Goal: Task Accomplishment & Management: Manage account settings

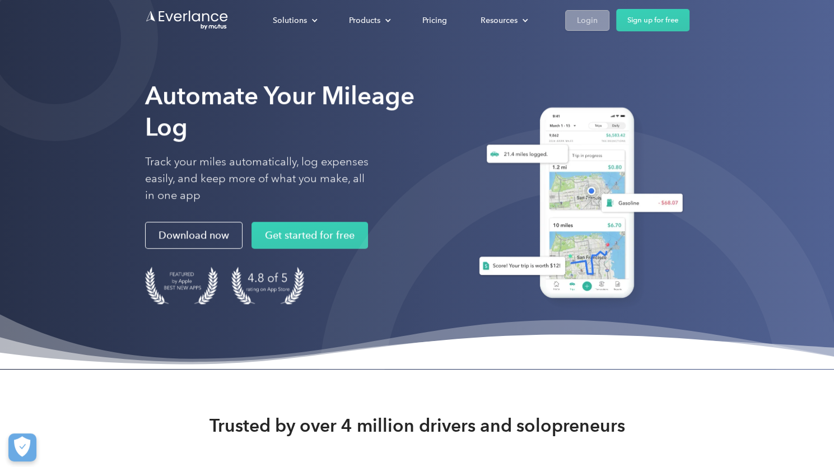
click at [599, 21] on link "Login" at bounding box center [587, 20] width 44 height 21
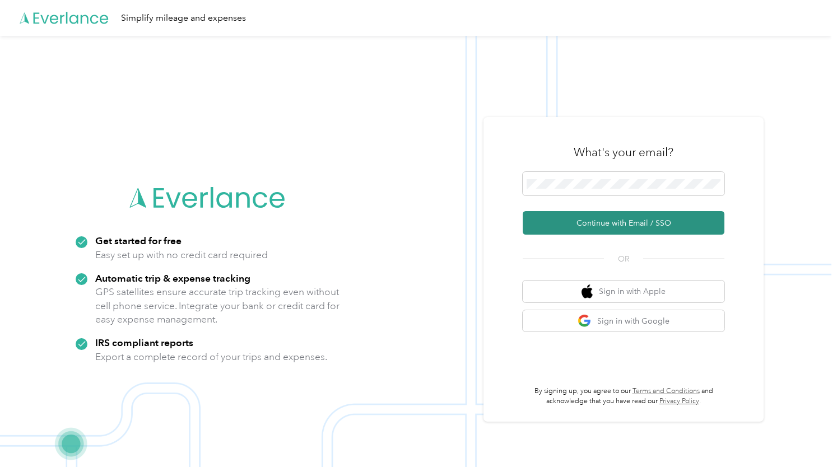
click at [576, 228] on button "Continue with Email / SSO" at bounding box center [623, 223] width 202 height 24
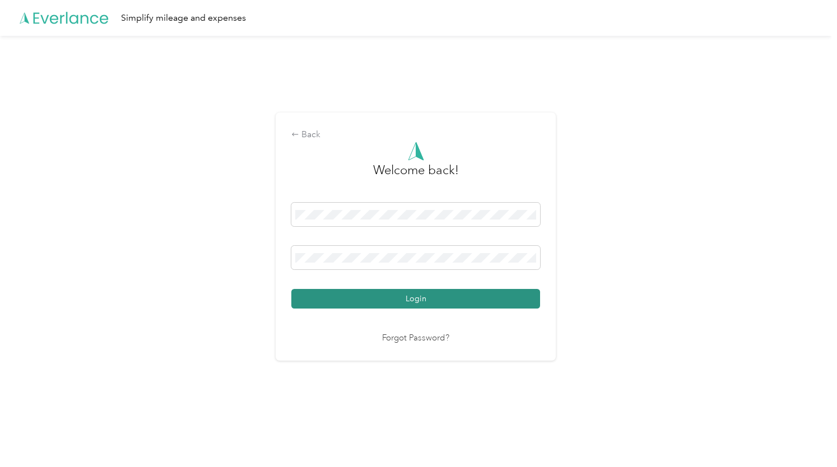
click at [480, 299] on button "Login" at bounding box center [415, 299] width 249 height 20
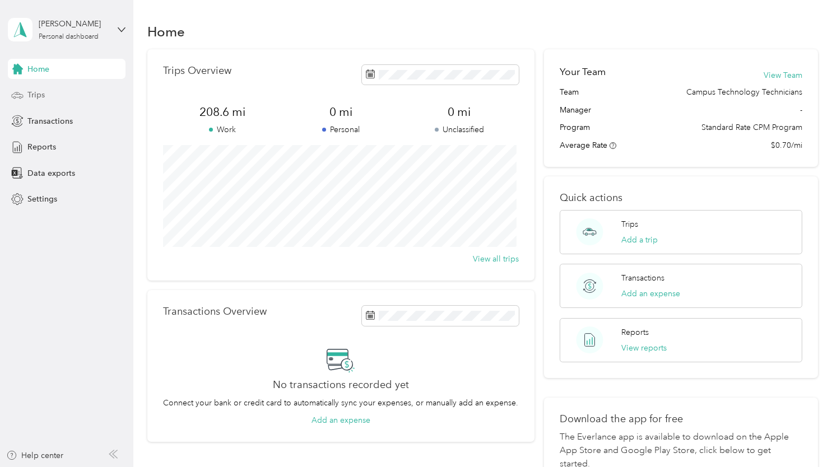
click at [46, 86] on div "Trips" at bounding box center [67, 95] width 118 height 20
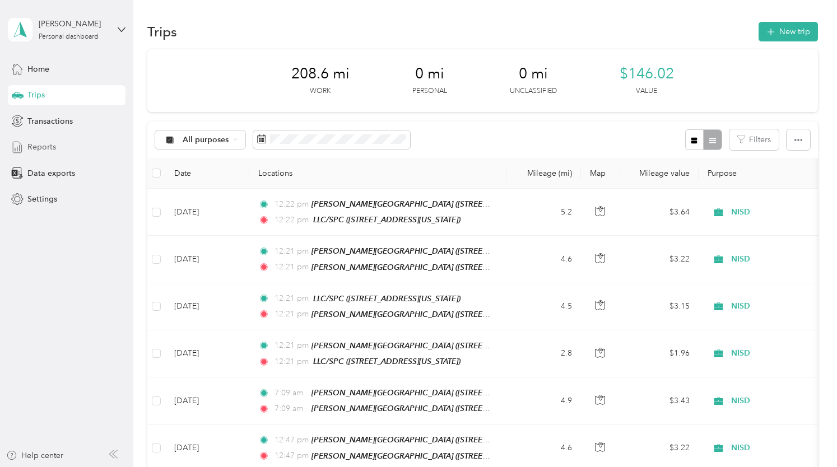
click at [82, 148] on div "Reports" at bounding box center [67, 147] width 118 height 20
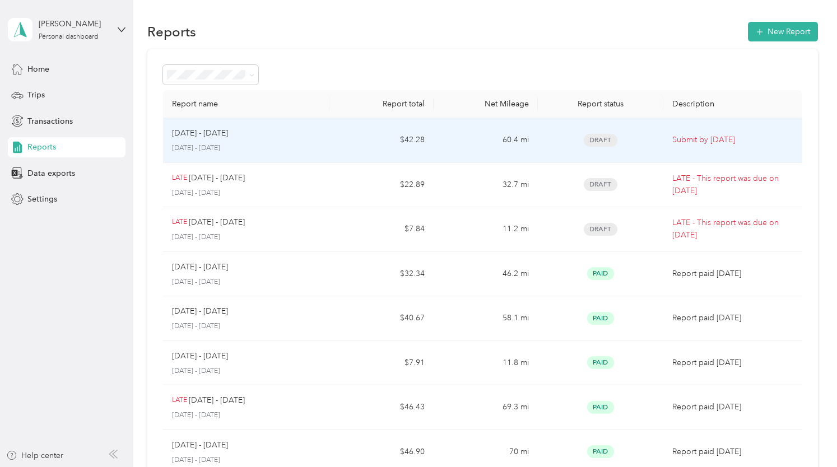
click at [259, 139] on div "[DATE] - [DATE] [DATE] - [DATE]" at bounding box center [246, 140] width 149 height 26
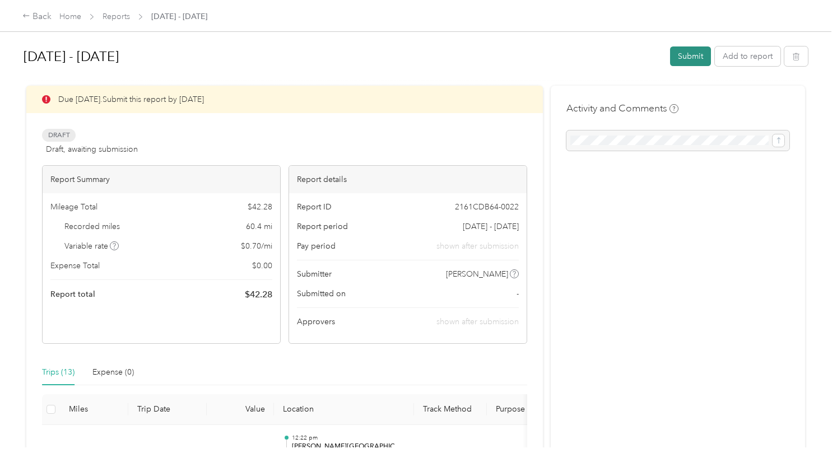
click at [692, 57] on button "Submit" at bounding box center [690, 56] width 41 height 20
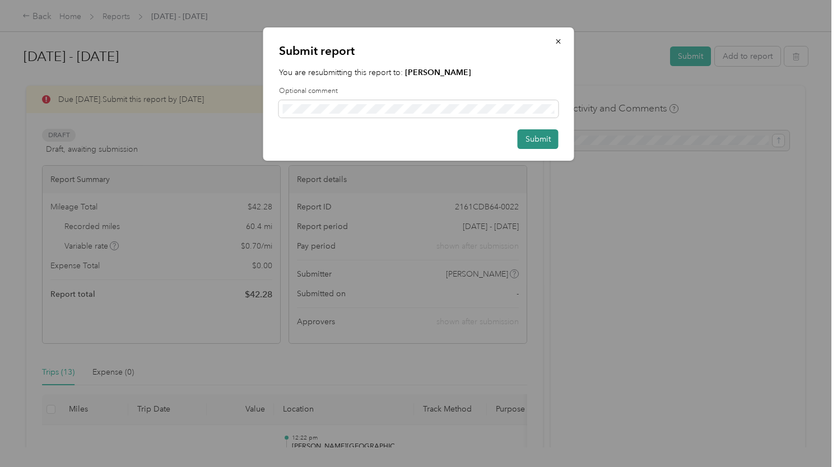
click at [540, 138] on button "Submit" at bounding box center [537, 139] width 41 height 20
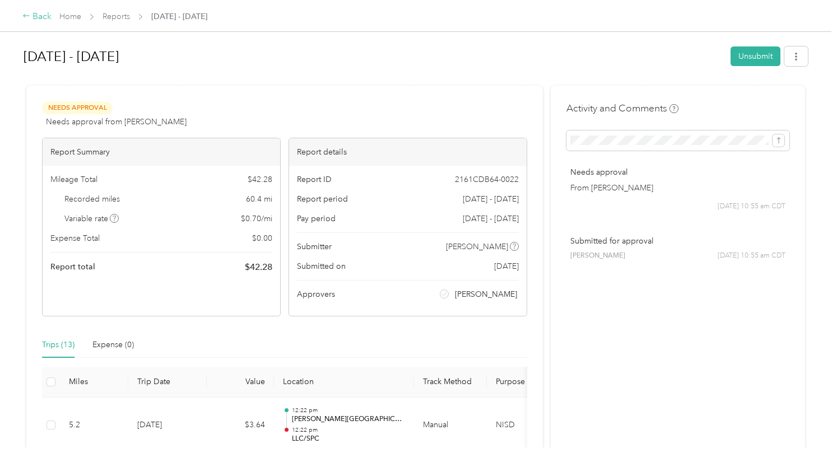
click at [38, 16] on div "Back" at bounding box center [36, 16] width 29 height 13
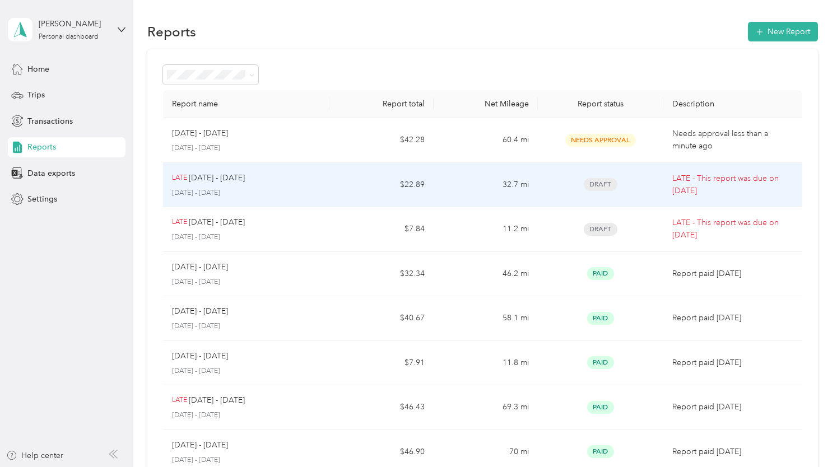
click at [279, 192] on p "[DATE] - [DATE]" at bounding box center [246, 193] width 149 height 10
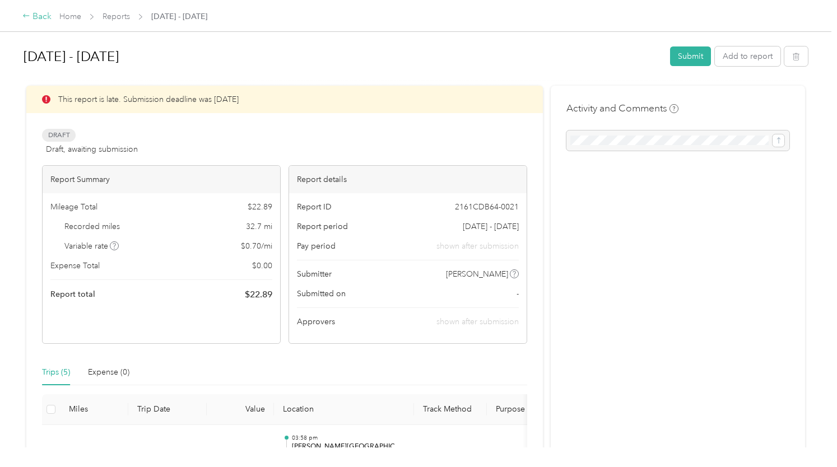
click at [26, 14] on icon at bounding box center [26, 16] width 8 height 8
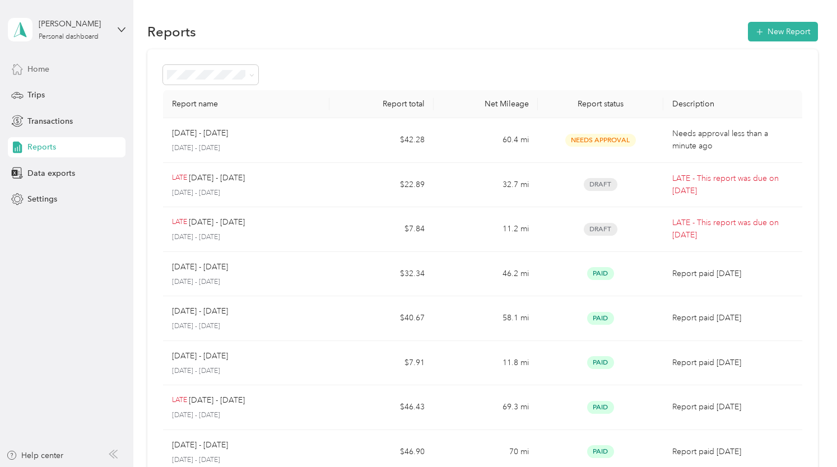
click at [75, 77] on div "Home" at bounding box center [67, 69] width 118 height 20
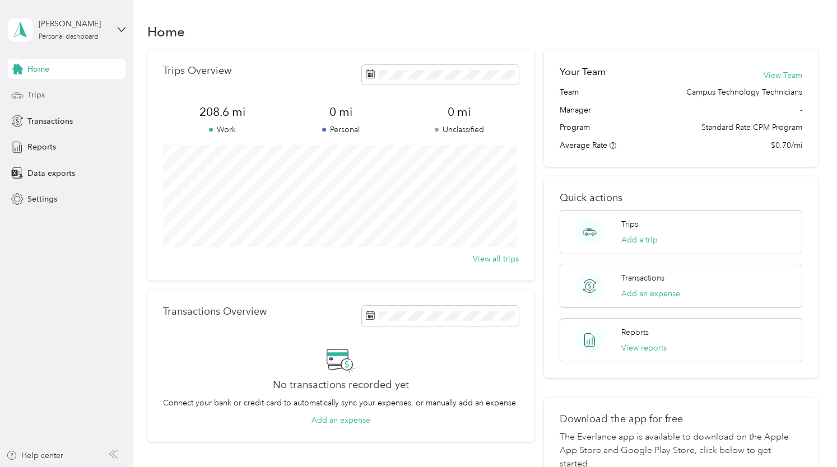
click at [73, 97] on div "Trips" at bounding box center [67, 95] width 118 height 20
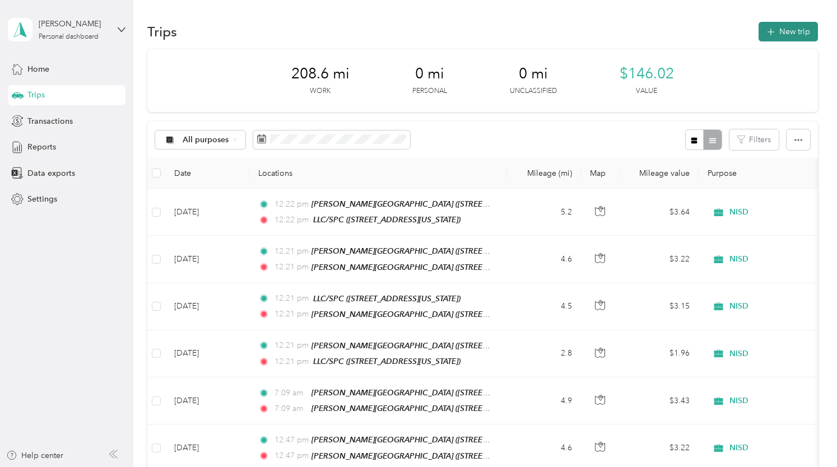
click at [764, 33] on icon "button" at bounding box center [770, 32] width 13 height 13
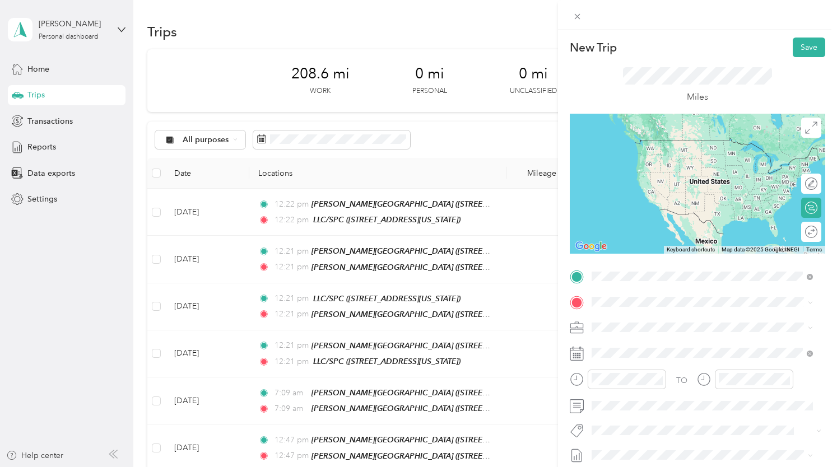
click at [675, 329] on div "TEAM [PERSON_NAME][GEOGRAPHIC_DATA] [STREET_ADDRESS]" at bounding box center [707, 329] width 188 height 27
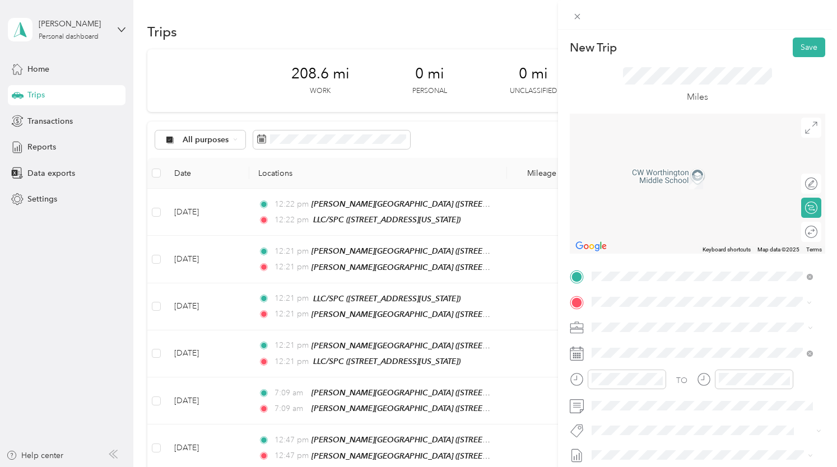
click at [683, 186] on span "[STREET_ADDRESS][US_STATE]" at bounding box center [669, 186] width 112 height 10
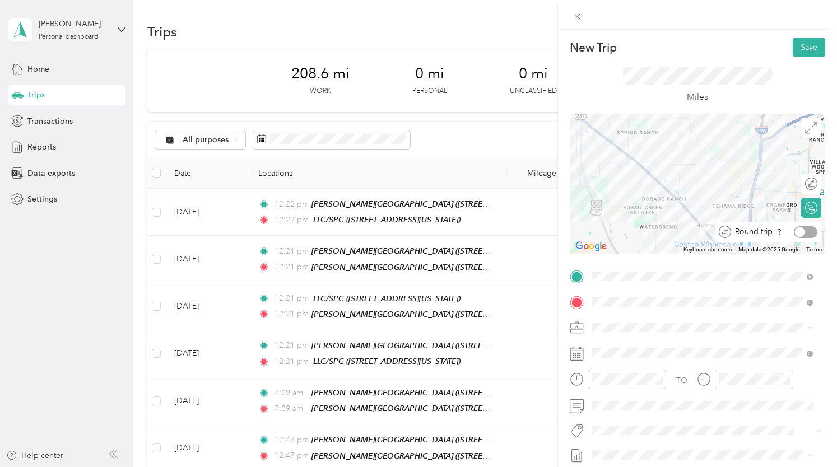
click at [801, 234] on div at bounding box center [805, 232] width 24 height 12
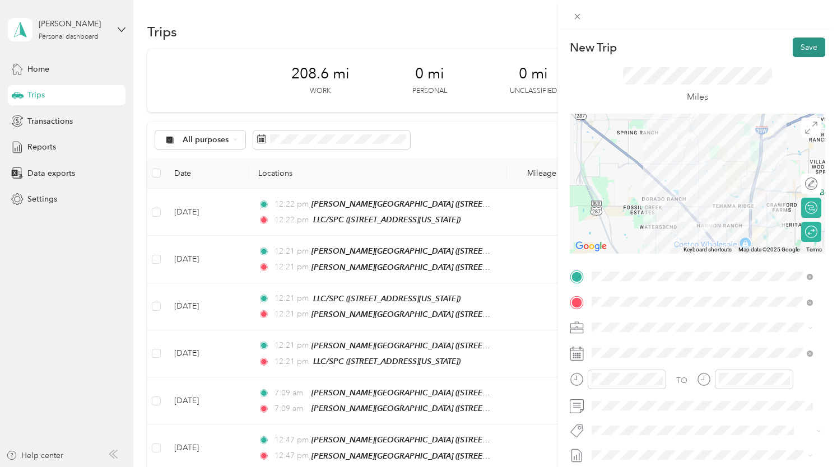
click at [807, 44] on button "Save" at bounding box center [808, 48] width 32 height 20
